Goal: Information Seeking & Learning: Learn about a topic

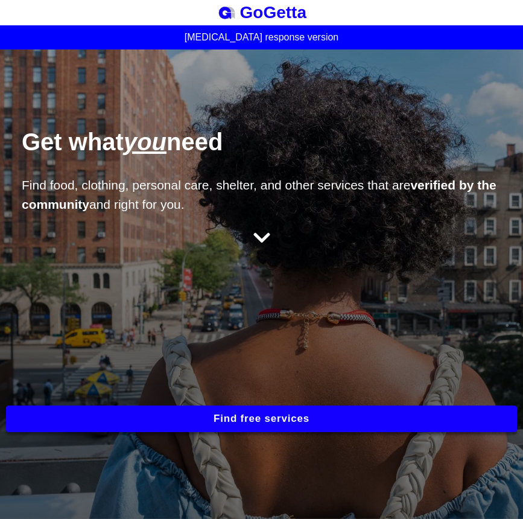
click at [276, 411] on button "Find free services" at bounding box center [261, 418] width 511 height 27
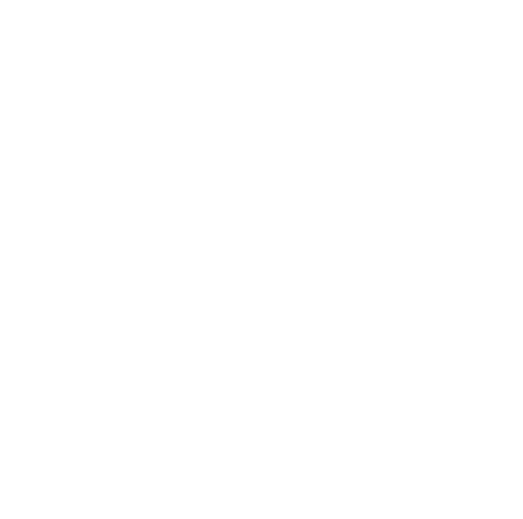
click at [247, 0] on html "BESbswy" at bounding box center [261, 0] width 523 height 0
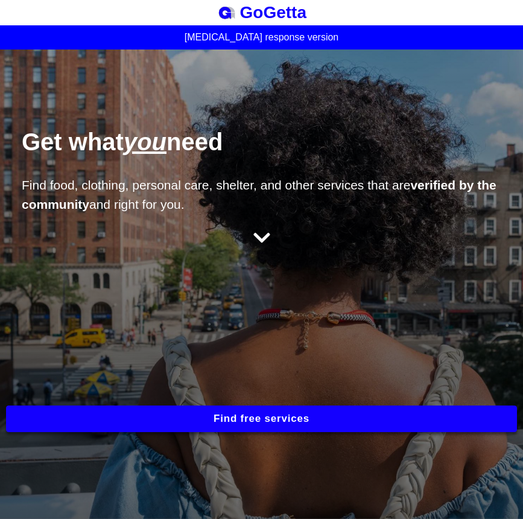
click at [226, 417] on button "Find free services" at bounding box center [261, 418] width 511 height 27
